Goal: Navigation & Orientation: Understand site structure

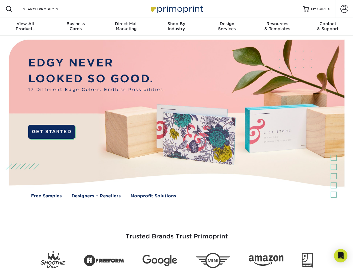
click at [176, 134] on img at bounding box center [176, 123] width 349 height 174
click at [9, 9] on span at bounding box center [9, 9] width 7 height 7
click at [344, 9] on span at bounding box center [344, 9] width 8 height 8
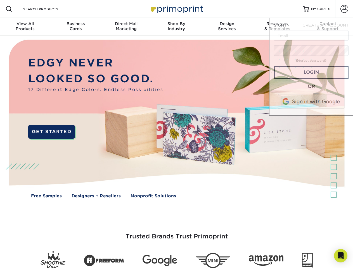
click at [25, 27] on div "View All Products" at bounding box center [25, 26] width 50 height 10
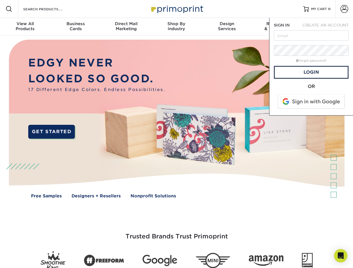
click at [75, 27] on div "Business Cards" at bounding box center [75, 26] width 50 height 10
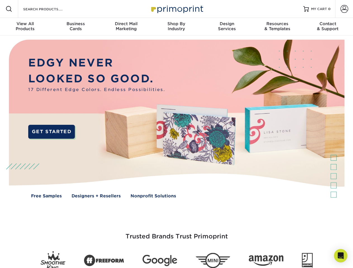
click at [126, 27] on div "Direct Mail Marketing" at bounding box center [126, 26] width 50 height 10
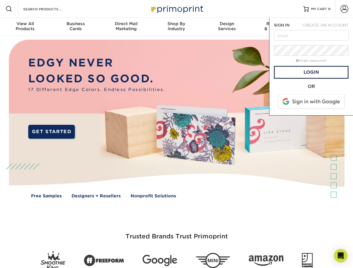
click at [176, 27] on div "Shop By Industry" at bounding box center [176, 26] width 50 height 10
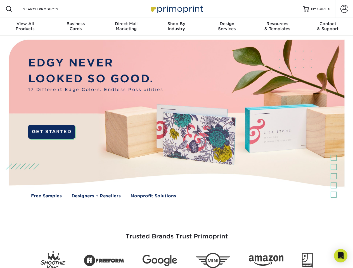
click at [227, 27] on div "Design Services" at bounding box center [227, 26] width 50 height 10
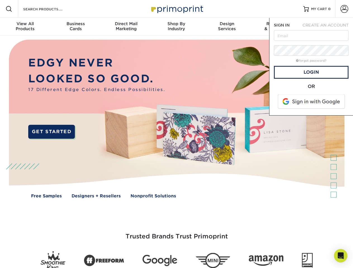
click at [277, 27] on span "SIGN IN" at bounding box center [282, 25] width 16 height 4
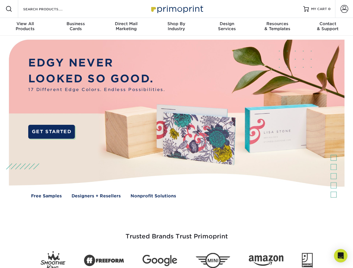
click at [327, 27] on div "Contact & Support" at bounding box center [327, 26] width 50 height 10
